Goal: Task Accomplishment & Management: Manage account settings

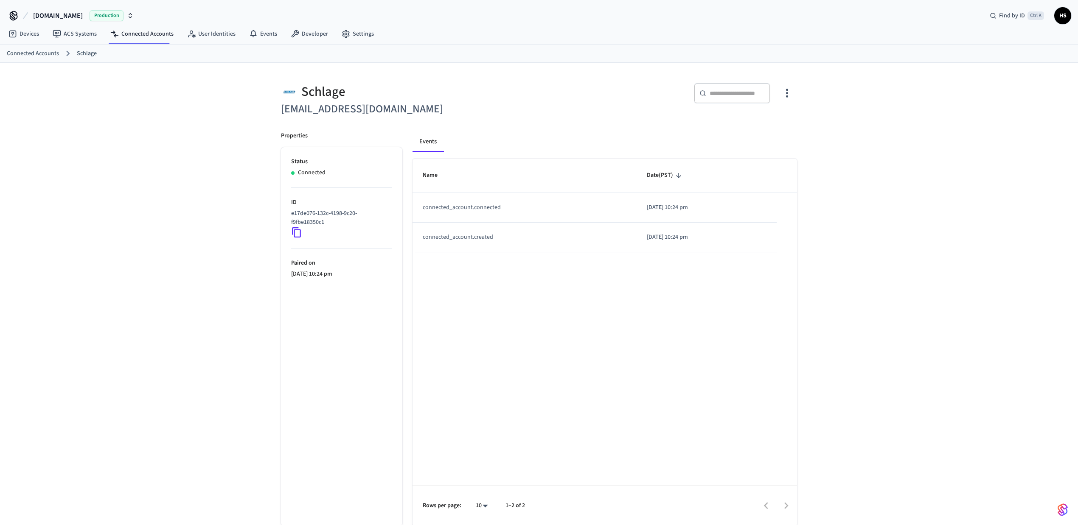
click at [490, 323] on div "Name Date (PST) connected_account.connected 2025/09/02 at 10:24 pm connected_ac…" at bounding box center [604, 343] width 384 height 368
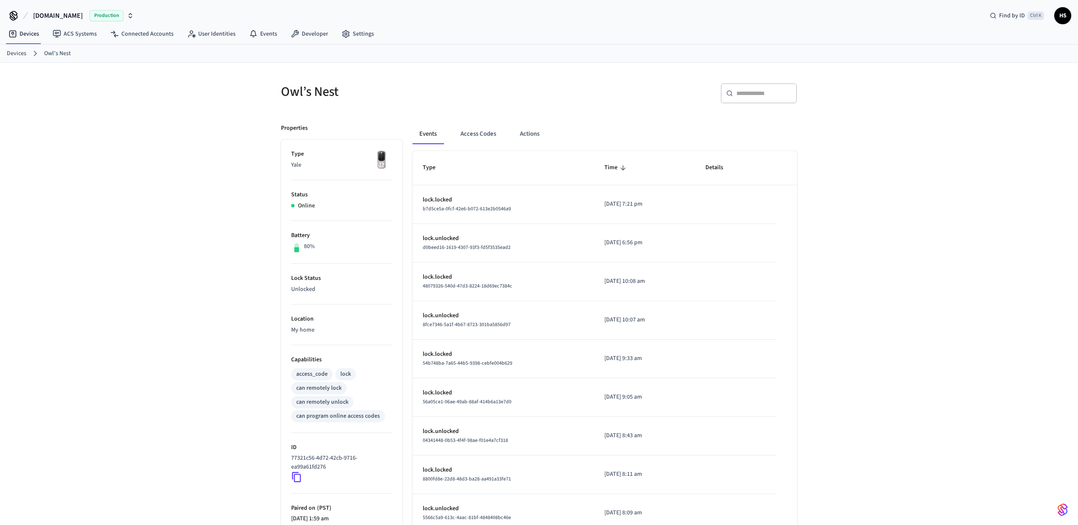
drag, startPoint x: 927, startPoint y: 201, endPoint x: 511, endPoint y: 128, distance: 422.3
click at [925, 201] on div "Owl’s Nest ​ ​ Properties Type Yale Status Online Battery 80% Lock Status Unloc…" at bounding box center [539, 339] width 1078 height 552
click at [479, 136] on button "Access Codes" at bounding box center [478, 134] width 49 height 20
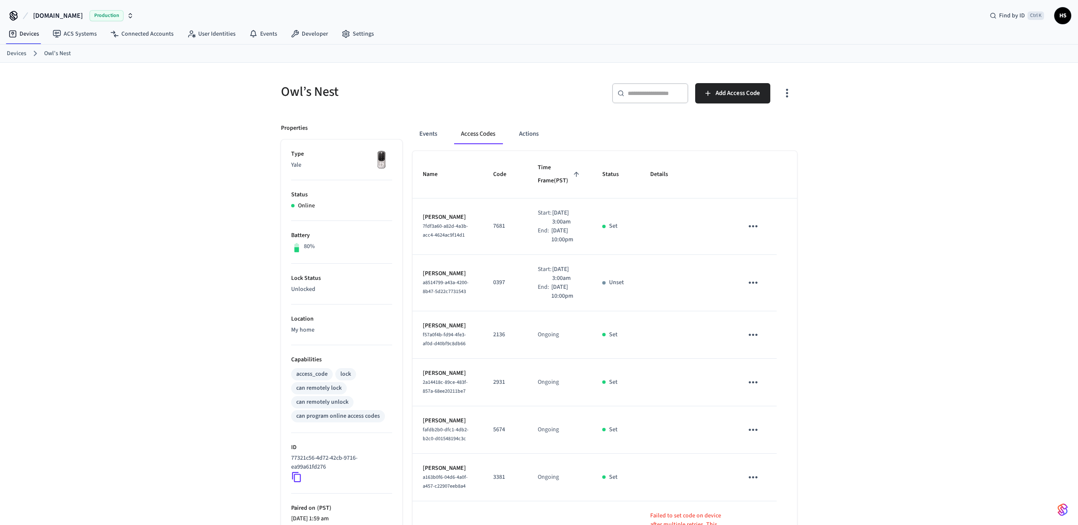
click at [915, 196] on div "Owl’s Nest ​ ​ Add Access Code Properties Type Yale Status Online Battery 80% L…" at bounding box center [539, 473] width 1078 height 821
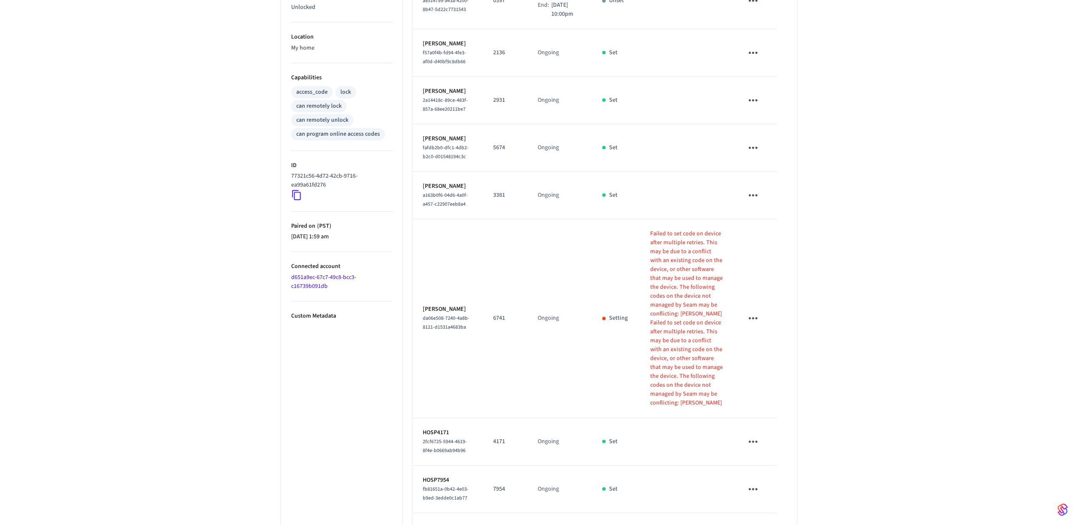
scroll to position [283, 0]
click at [837, 303] on div "Owl’s Nest ​ ​ Add Access Code Properties Type Yale Status Online Battery 80% L…" at bounding box center [539, 190] width 1078 height 821
click at [886, 122] on div "Owl’s Nest ​ ​ Add Access Code Properties Type Yale Status Online Battery 80% L…" at bounding box center [539, 190] width 1078 height 821
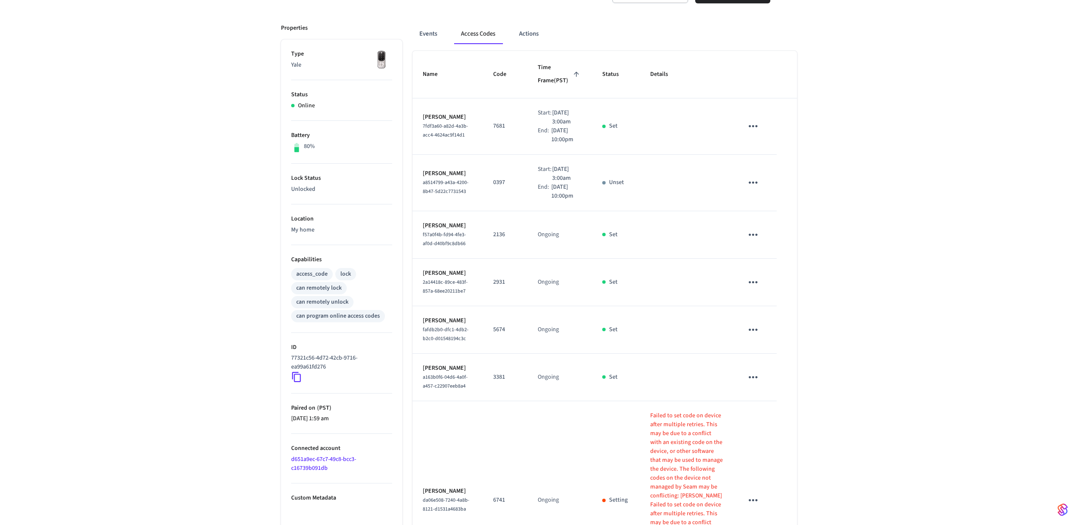
scroll to position [0, 0]
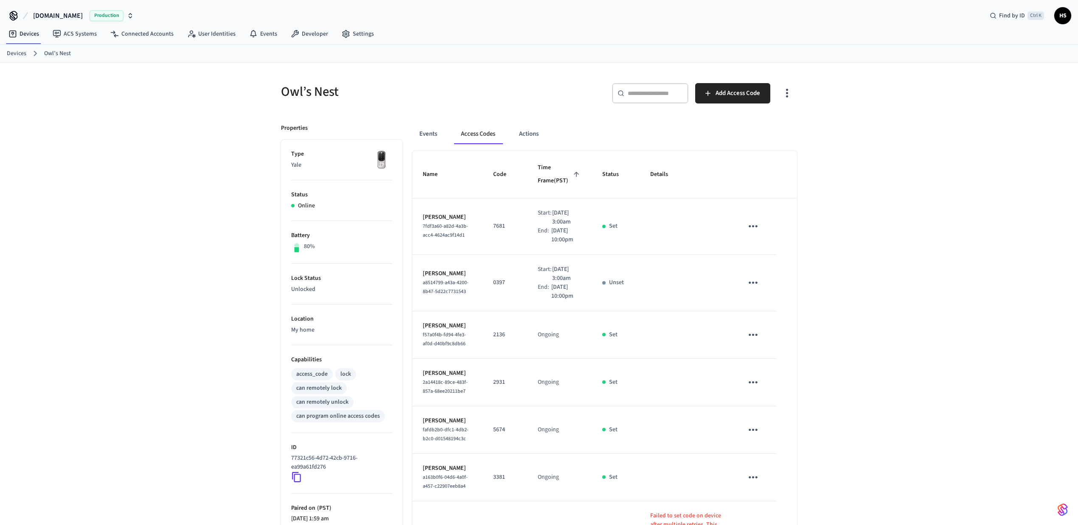
click at [788, 95] on icon "button" at bounding box center [786, 93] width 13 height 13
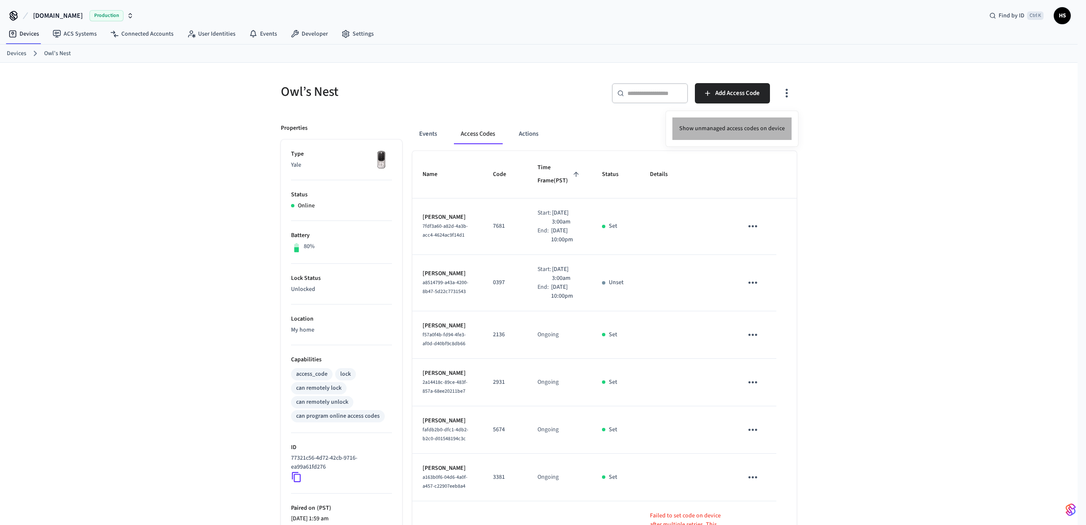
click at [751, 129] on li "Show unmanaged access codes on device" at bounding box center [732, 129] width 119 height 22
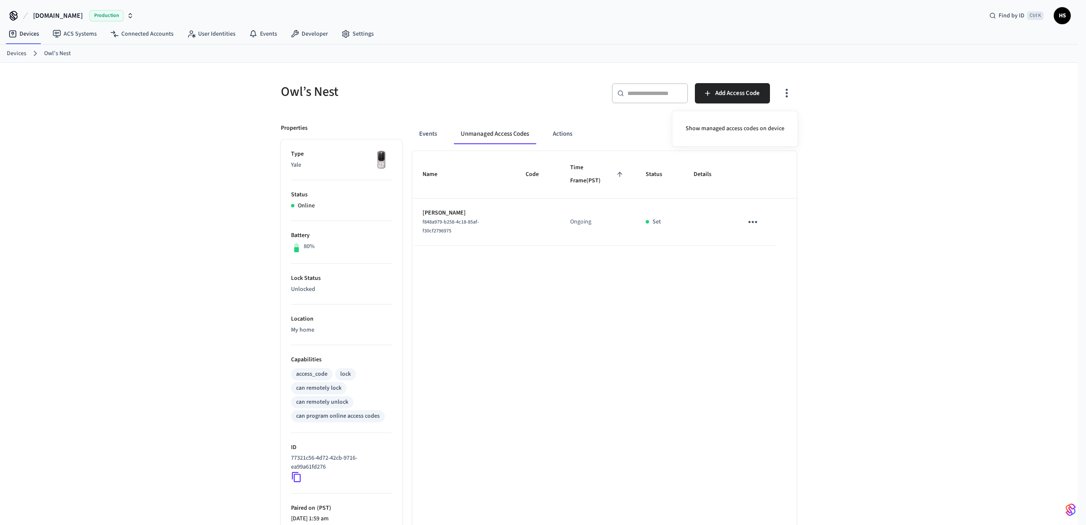
click at [900, 241] on div at bounding box center [543, 262] width 1086 height 525
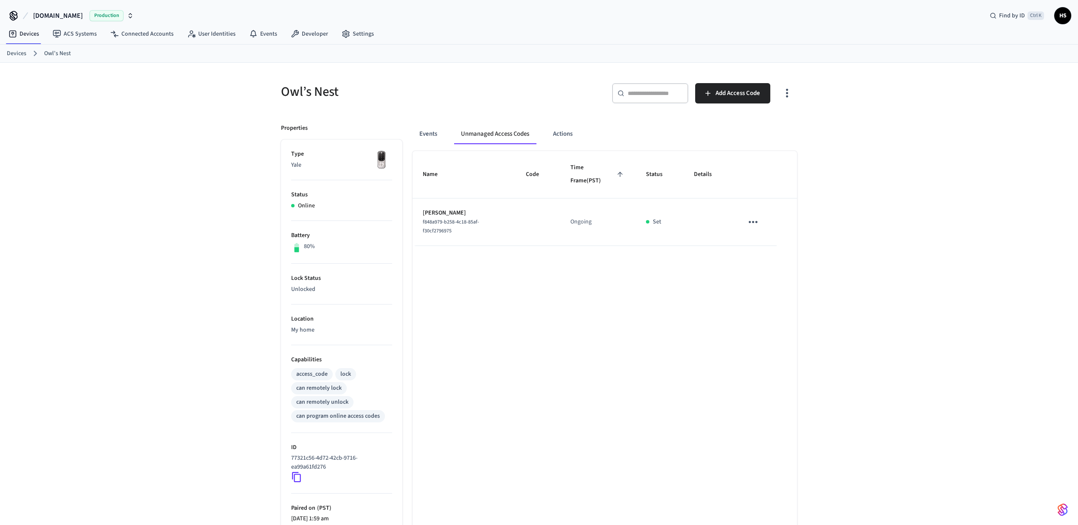
click at [900, 241] on div "Owl’s Nest ​ ​ Add Access Code Properties Type Yale Status Online Battery 80% L…" at bounding box center [539, 339] width 1078 height 552
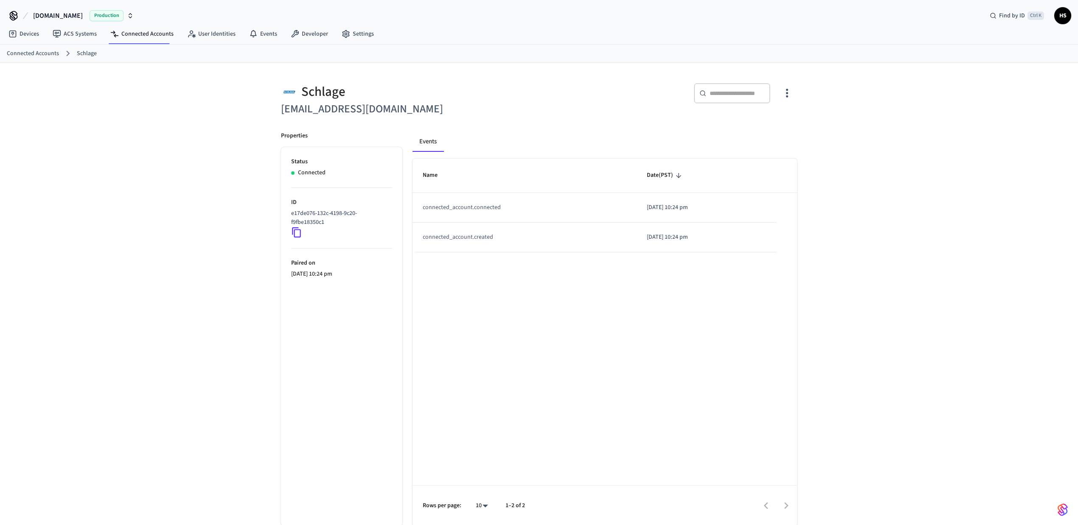
click at [797, 95] on div "Schlage cchall60@yahoo.com ​ ​ Properties Status Connected ID e17de076-132c-419…" at bounding box center [539, 300] width 530 height 454
click at [792, 95] on icon "button" at bounding box center [786, 93] width 13 height 13
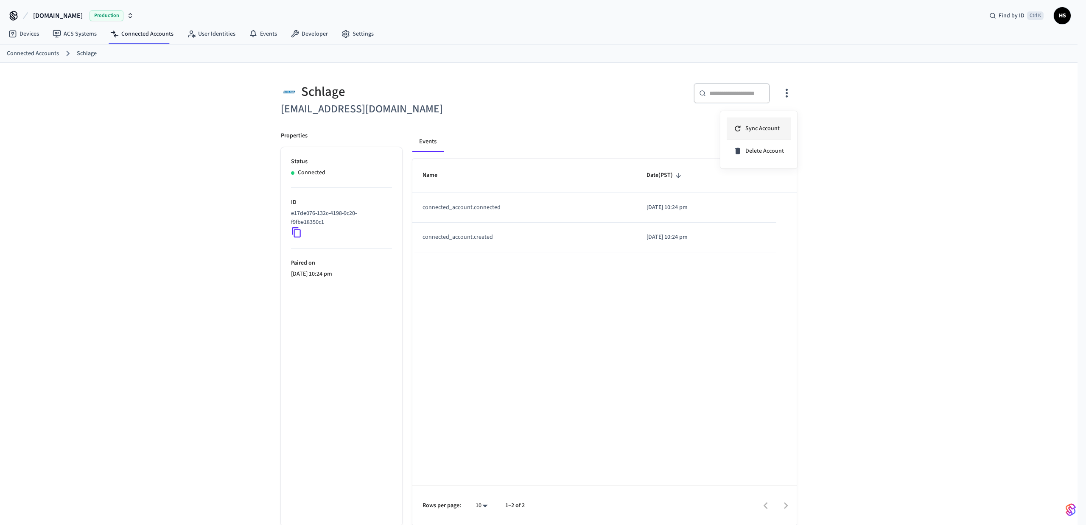
click at [769, 126] on span "Sync Account" at bounding box center [763, 128] width 34 height 8
click at [334, 108] on div at bounding box center [543, 262] width 1086 height 525
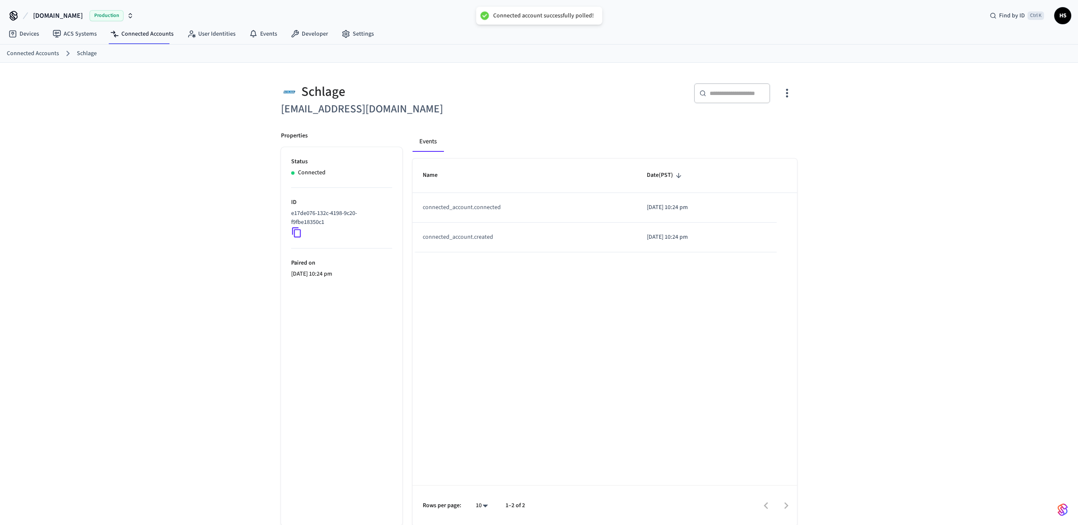
click at [334, 108] on div at bounding box center [539, 262] width 1078 height 525
click at [334, 108] on body "Connected account successfully polled! Hospitable.com Production Find by ID Ctr…" at bounding box center [539, 269] width 1078 height 539
click at [330, 110] on h6 "cchall60@yahoo.com" at bounding box center [407, 109] width 253 height 17
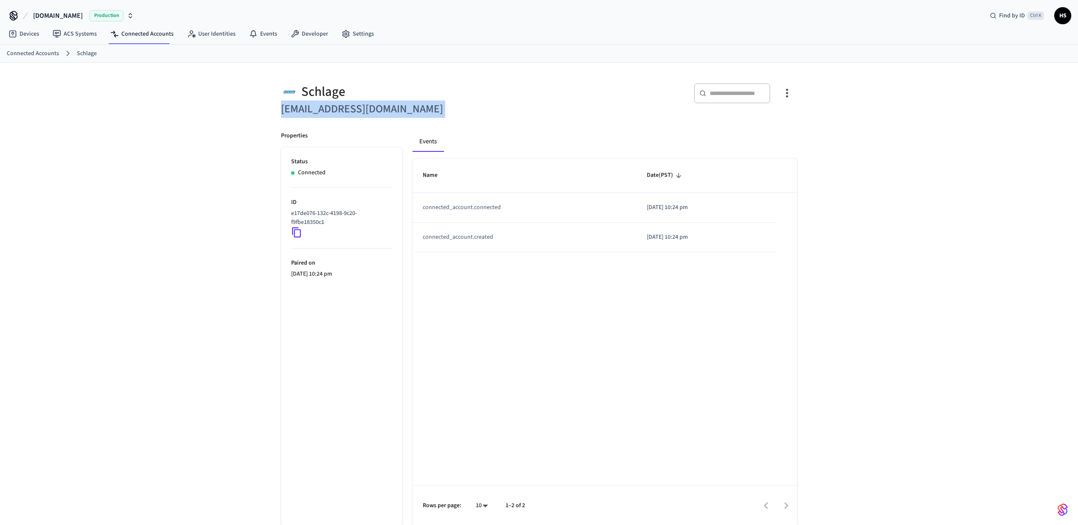
copy div "cchall60@yahoo.com"
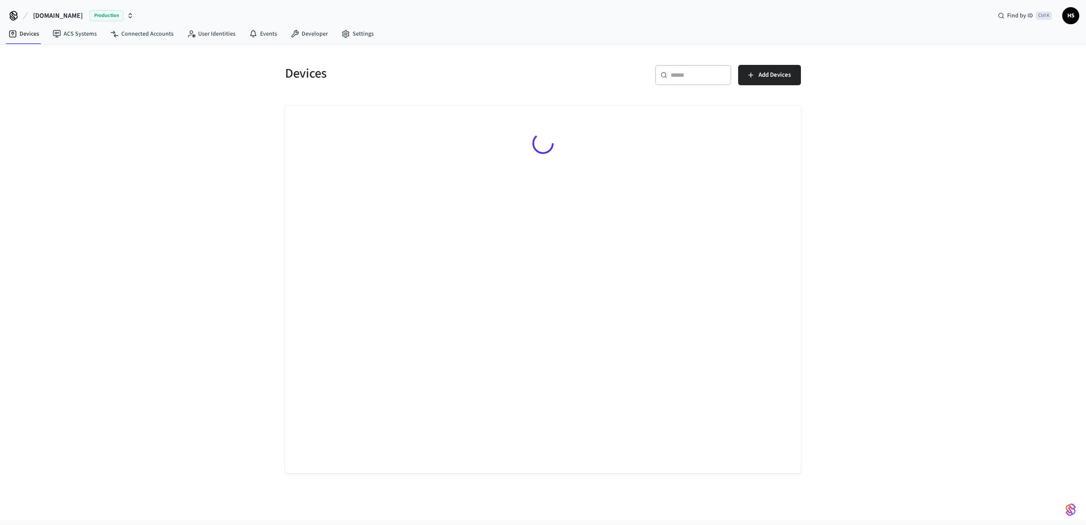
click at [675, 67] on div "​ ​" at bounding box center [693, 75] width 76 height 20
click at [674, 72] on input "text" at bounding box center [698, 75] width 55 height 8
paste input "**********"
type input "**********"
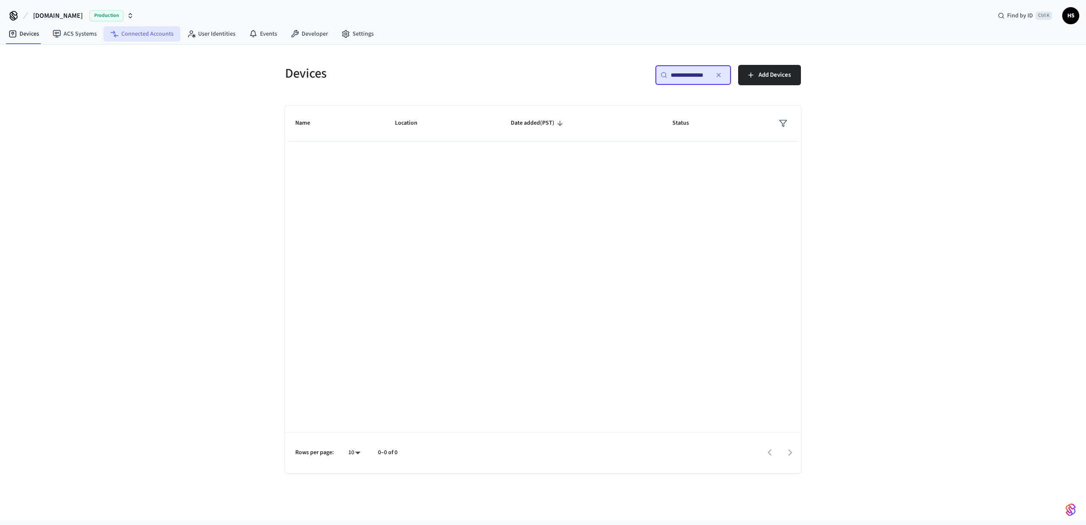
click at [150, 36] on link "Connected Accounts" at bounding box center [142, 33] width 77 height 15
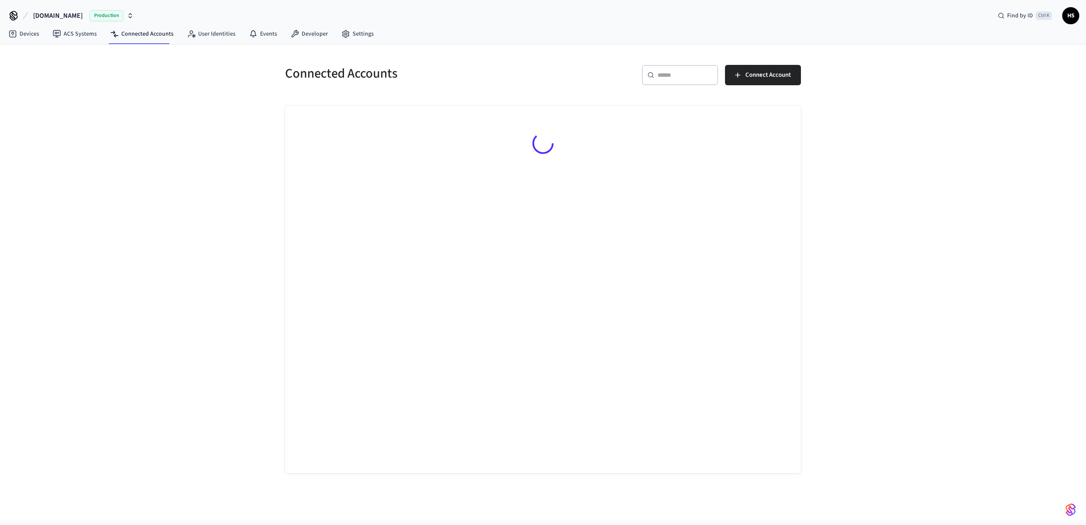
click at [667, 78] on input "text" at bounding box center [685, 75] width 55 height 8
paste input "**********"
type input "**********"
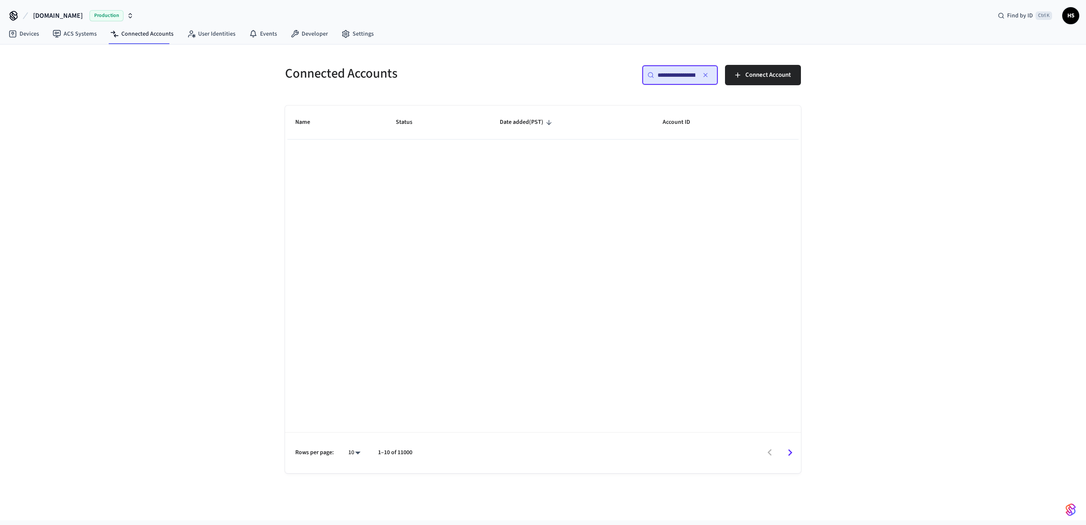
click at [672, 74] on input "**********" at bounding box center [677, 75] width 38 height 8
click at [703, 77] on icon "button" at bounding box center [705, 75] width 7 height 7
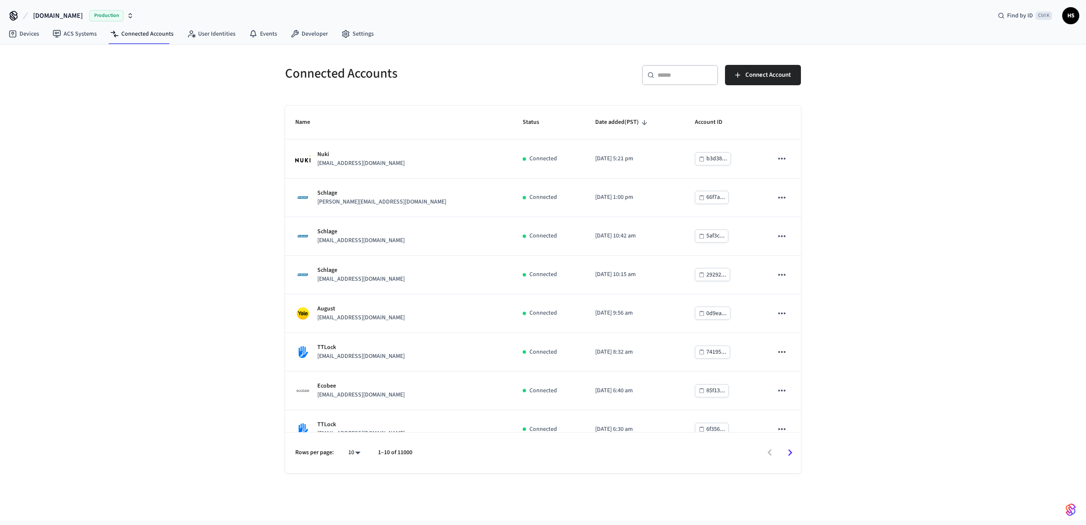
drag, startPoint x: 871, startPoint y: 172, endPoint x: 851, endPoint y: 179, distance: 20.7
click at [871, 172] on div "Connected Accounts ​ ​ Connect Account Name Status Date added (PST) Account ID …" at bounding box center [543, 283] width 1086 height 476
click at [670, 73] on input "text" at bounding box center [685, 75] width 55 height 8
click at [883, 179] on div "Connected Accounts ​ ​ Connect Account Name Status Date added (PST) Account ID …" at bounding box center [543, 283] width 1086 height 476
click at [686, 79] on input "text" at bounding box center [685, 75] width 55 height 8
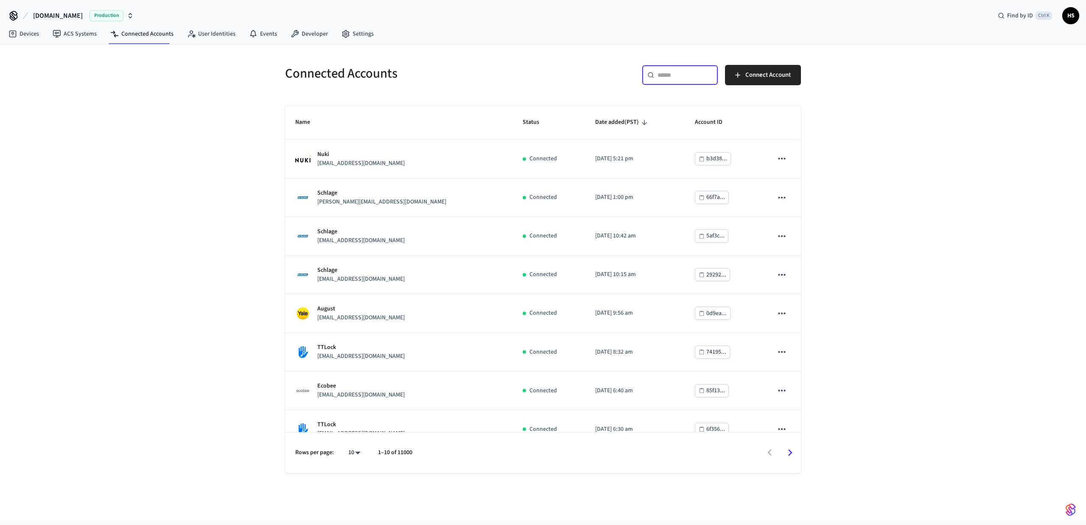
drag, startPoint x: 686, startPoint y: 80, endPoint x: 133, endPoint y: 172, distance: 560.5
click at [129, 172] on div "Connected Accounts ​ ​ Connect Account Name Status Date added (PST) Account ID …" at bounding box center [543, 283] width 1086 height 476
